Goal: Find specific page/section: Find specific page/section

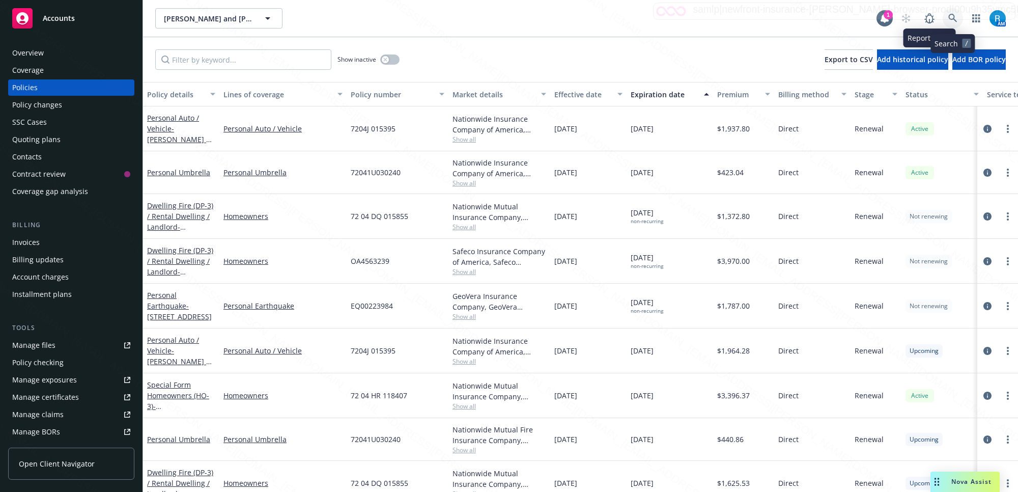
click at [950, 18] on icon at bounding box center [952, 18] width 9 height 9
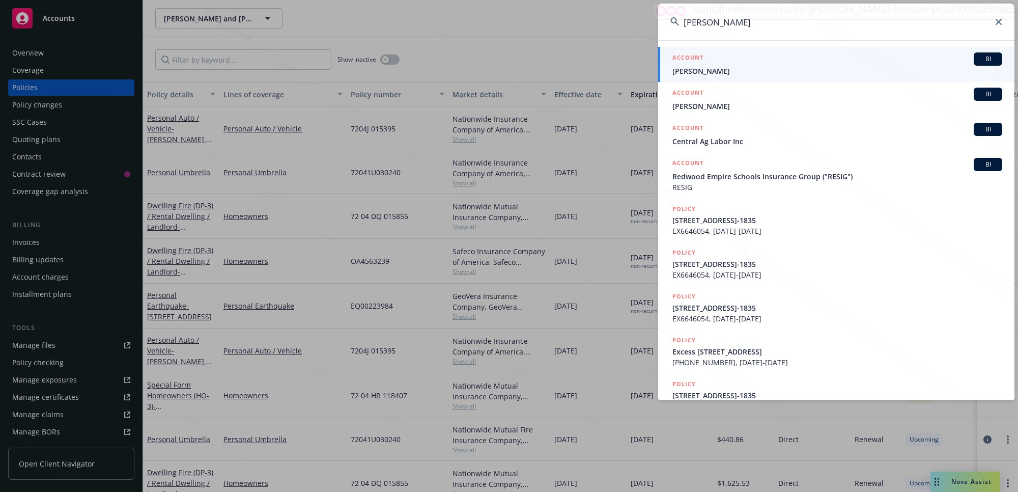
type input "[PERSON_NAME]"
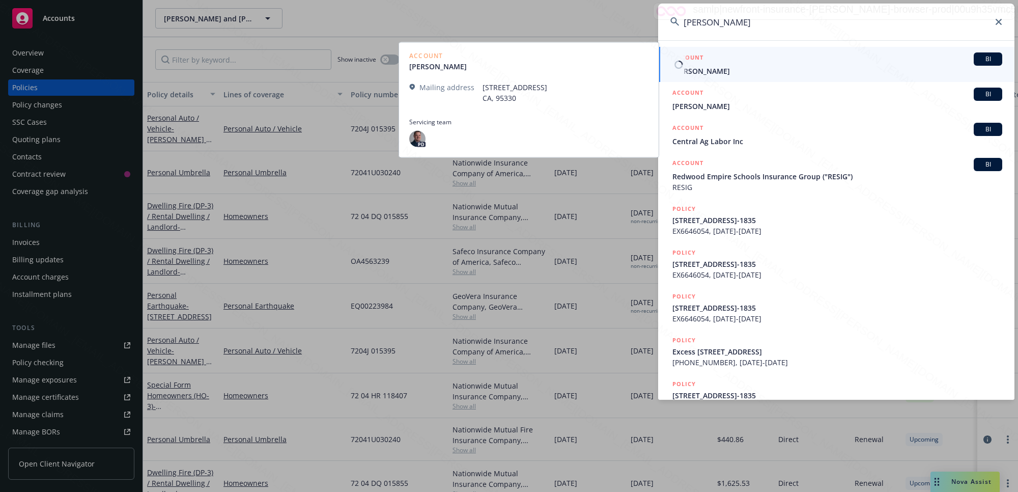
click at [716, 65] on div "ACCOUNT BI" at bounding box center [838, 58] width 330 height 13
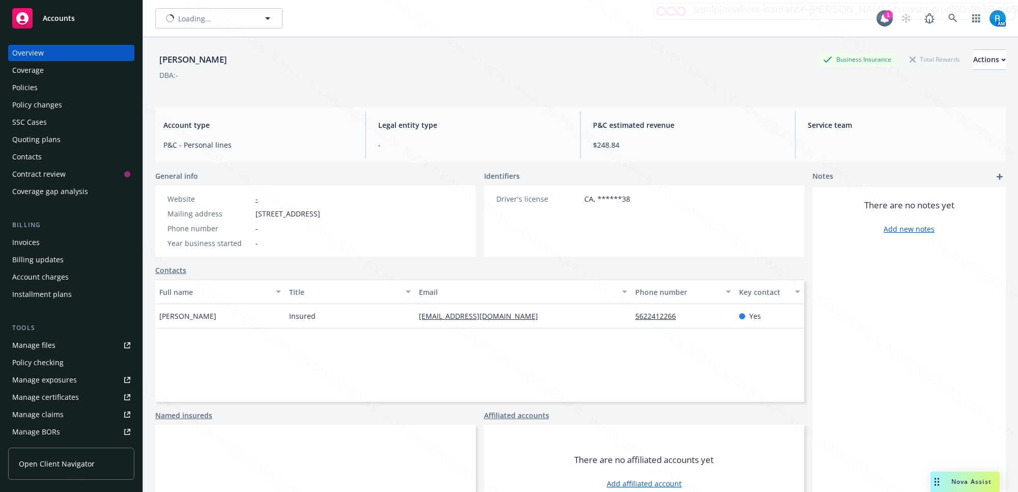
click at [59, 53] on div "Overview" at bounding box center [71, 53] width 118 height 16
drag, startPoint x: 191, startPoint y: 57, endPoint x: 156, endPoint y: 59, distance: 35.7
click at [156, 59] on div "[PERSON_NAME] Business Insurance Total Rewards Actions" at bounding box center [580, 59] width 851 height 20
copy div "[PERSON_NAME]"
click at [57, 84] on div "Policies" at bounding box center [71, 87] width 118 height 16
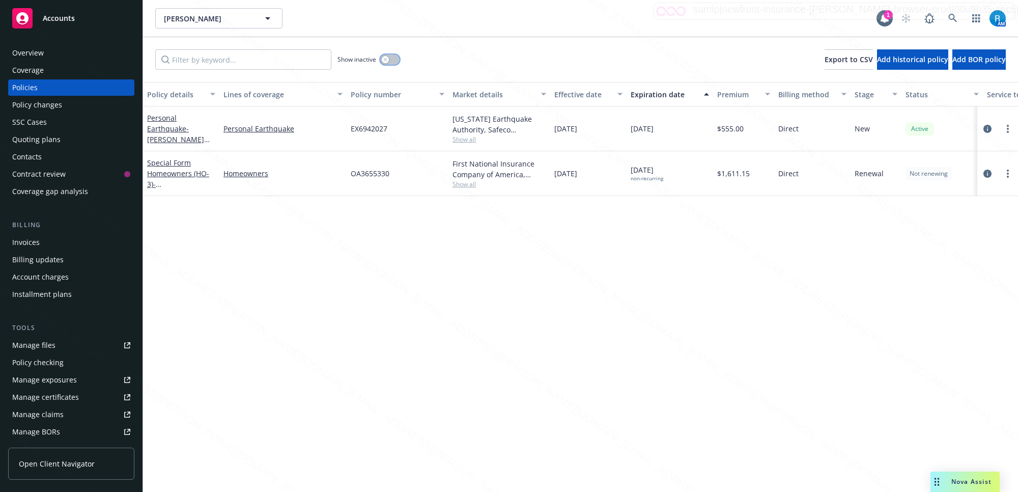
click at [387, 60] on icon "button" at bounding box center [385, 60] width 4 height 4
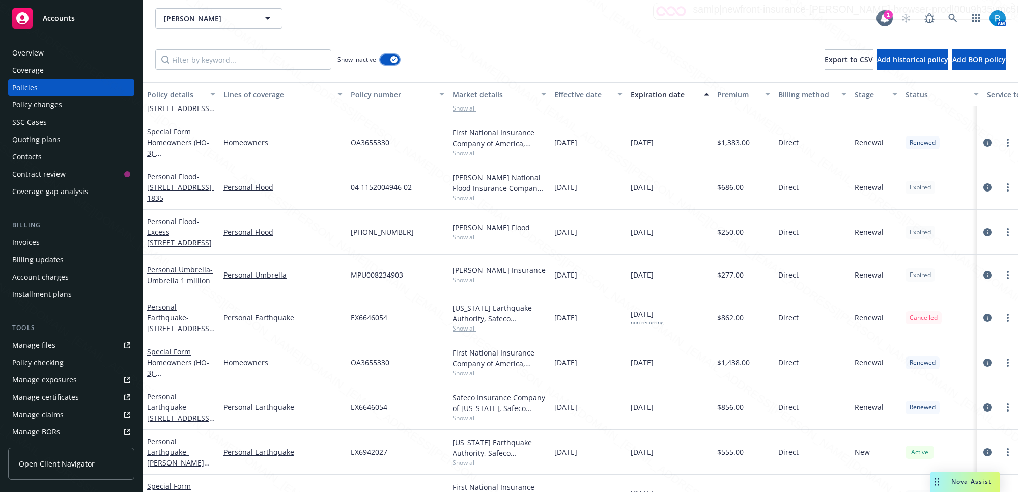
scroll to position [599, 0]
